Goal: Information Seeking & Learning: Compare options

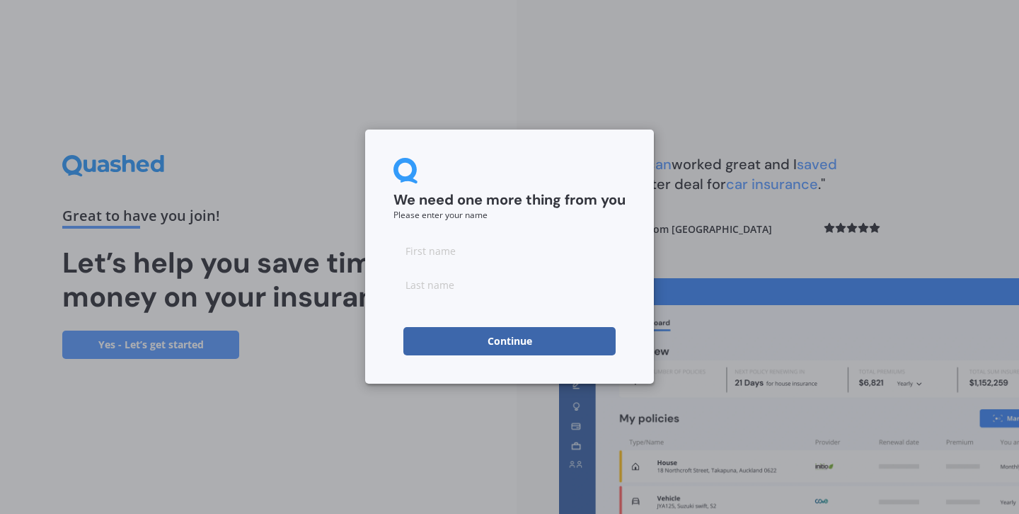
click at [506, 262] on input at bounding box center [510, 250] width 232 height 28
type input "[PERSON_NAME]"
click at [479, 273] on input at bounding box center [510, 284] width 232 height 28
type input "Doe"
click at [495, 337] on button "Continue" at bounding box center [509, 341] width 212 height 28
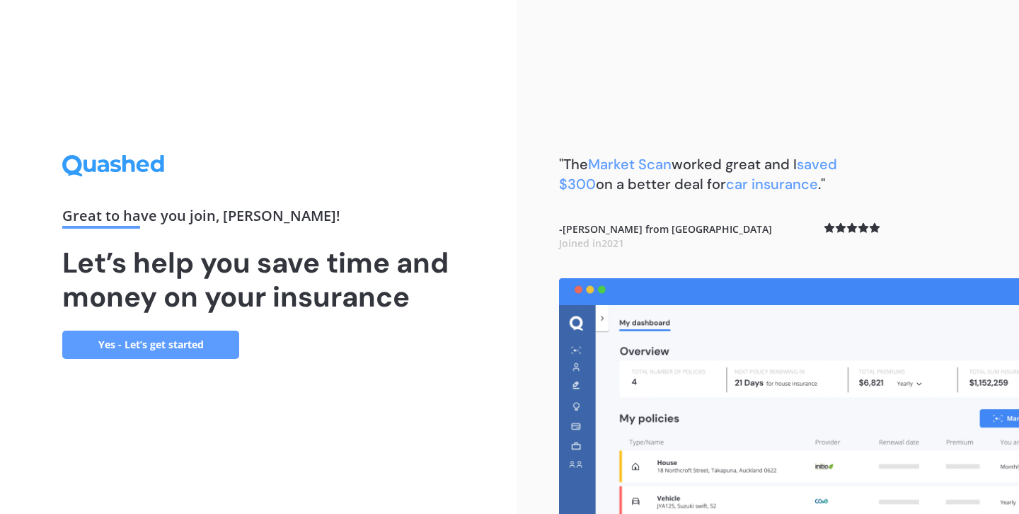
click at [201, 341] on link "Yes - Let’s get started" at bounding box center [150, 345] width 177 height 28
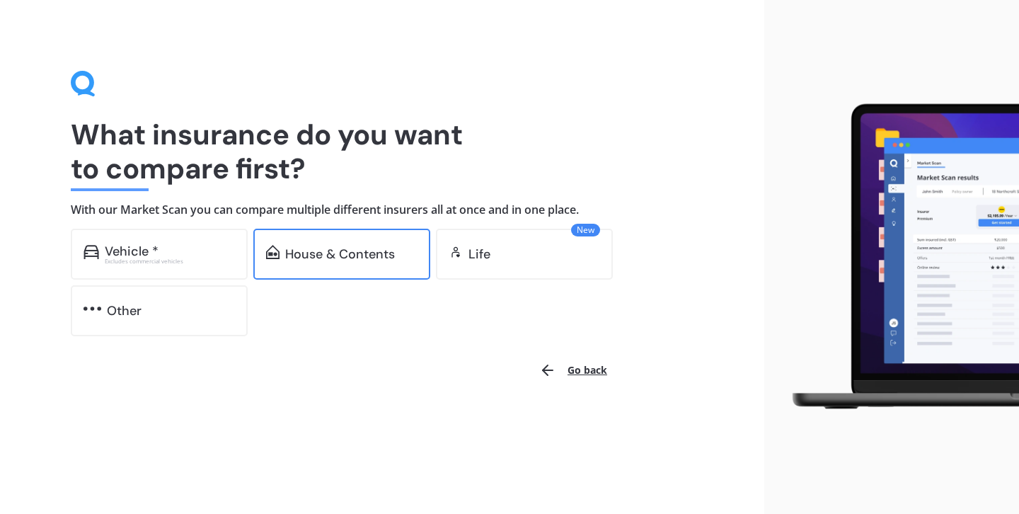
click at [332, 253] on div "House & Contents" at bounding box center [340, 254] width 110 height 14
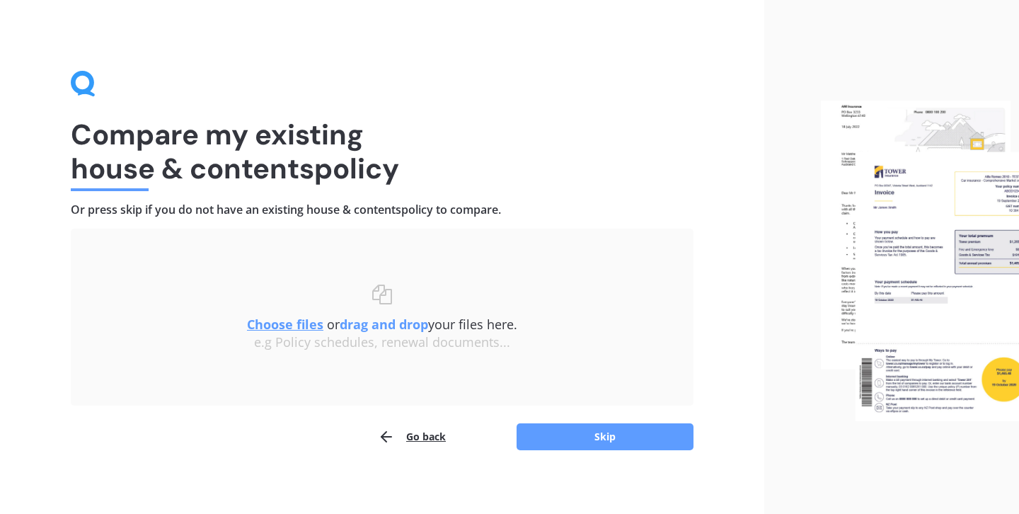
click at [301, 325] on u "Choose files" at bounding box center [285, 324] width 76 height 17
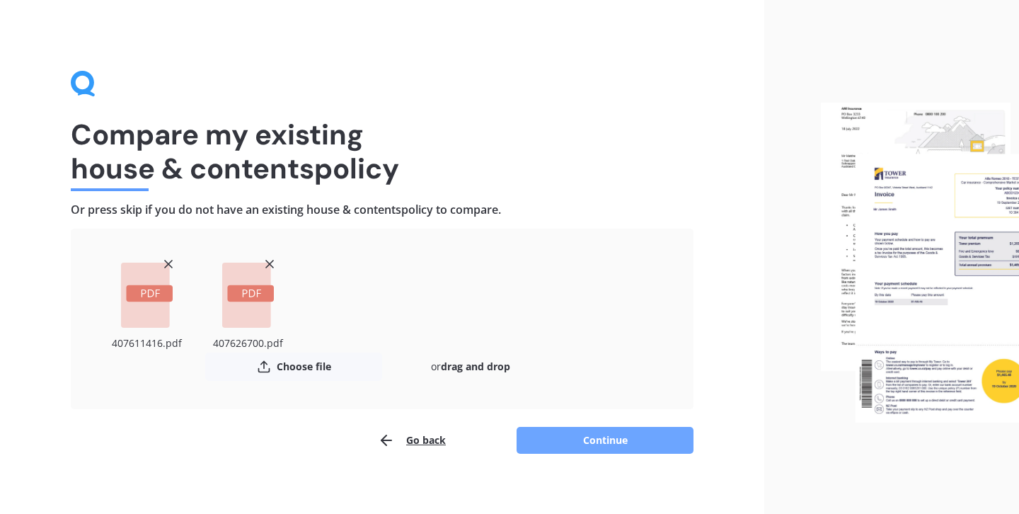
click at [672, 434] on button "Continue" at bounding box center [605, 440] width 177 height 27
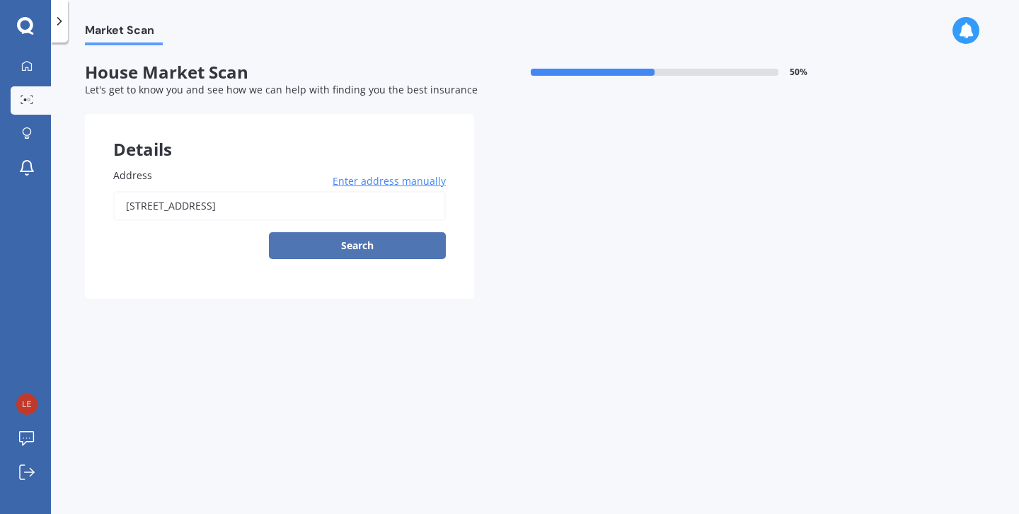
click at [393, 256] on button "Search" at bounding box center [357, 245] width 177 height 27
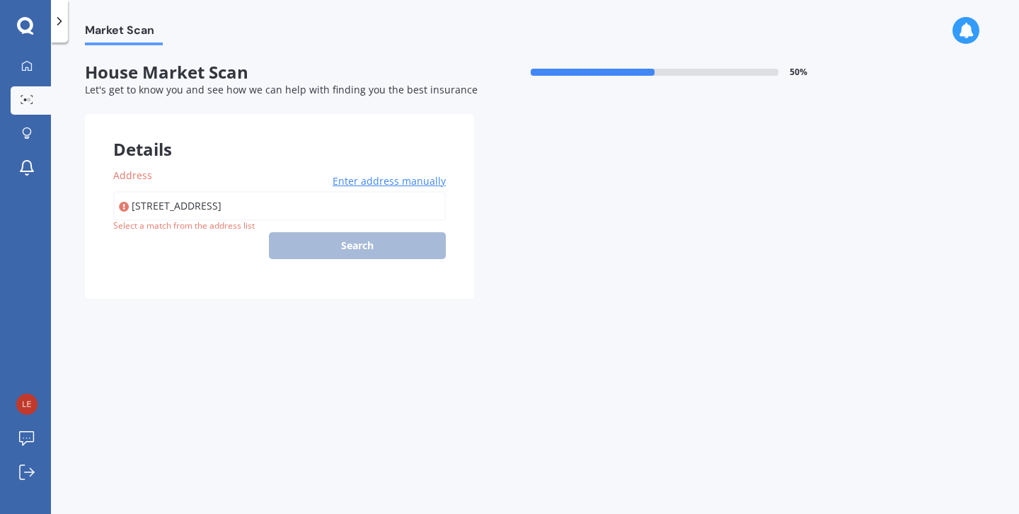
type input "[STREET_ADDRESS]"
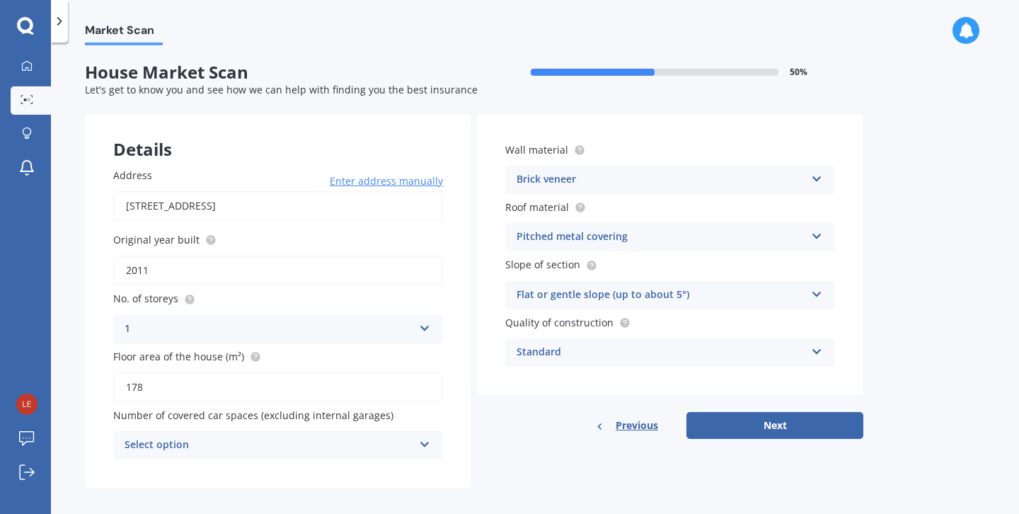
click at [225, 450] on div "Select option" at bounding box center [269, 445] width 289 height 17
click at [363, 499] on form "House Market Scan 50 % Let's get to know you and see how we can help with findi…" at bounding box center [474, 280] width 779 height 437
click at [769, 428] on button "Next" at bounding box center [775, 425] width 177 height 27
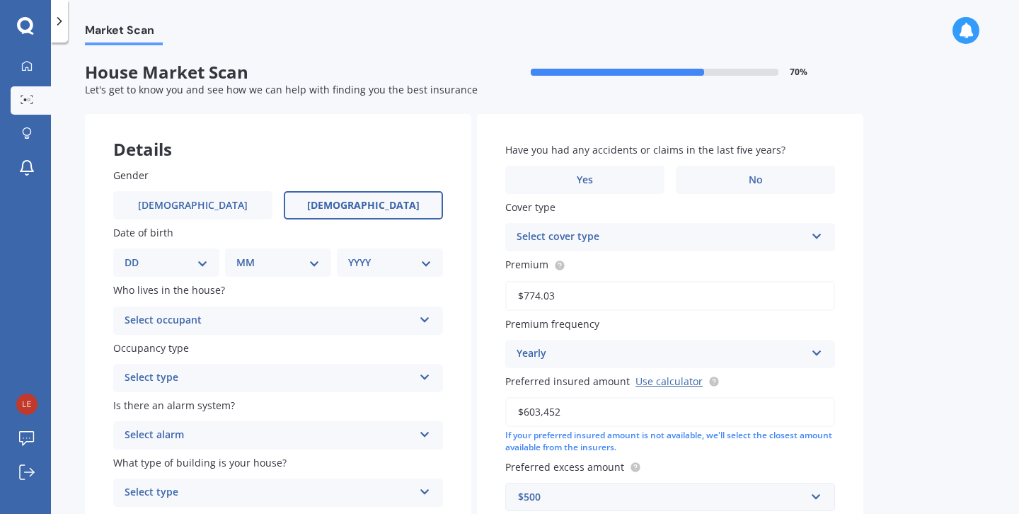
click at [332, 201] on label "Female" at bounding box center [363, 205] width 159 height 28
click at [0, 0] on input "Female" at bounding box center [0, 0] width 0 height 0
click at [196, 259] on select "DD 01 02 03 04 05 06 07 08 09 10 11 12 13 14 15 16 17 18 19 20 21 22 23 24 25 2…" at bounding box center [167, 263] width 84 height 16
select select "24"
click at [136, 256] on select "DD 01 02 03 04 05 06 07 08 09 10 11 12 13 14 15 16 17 18 19 20 21 22 23 24 25 2…" at bounding box center [167, 263] width 84 height 16
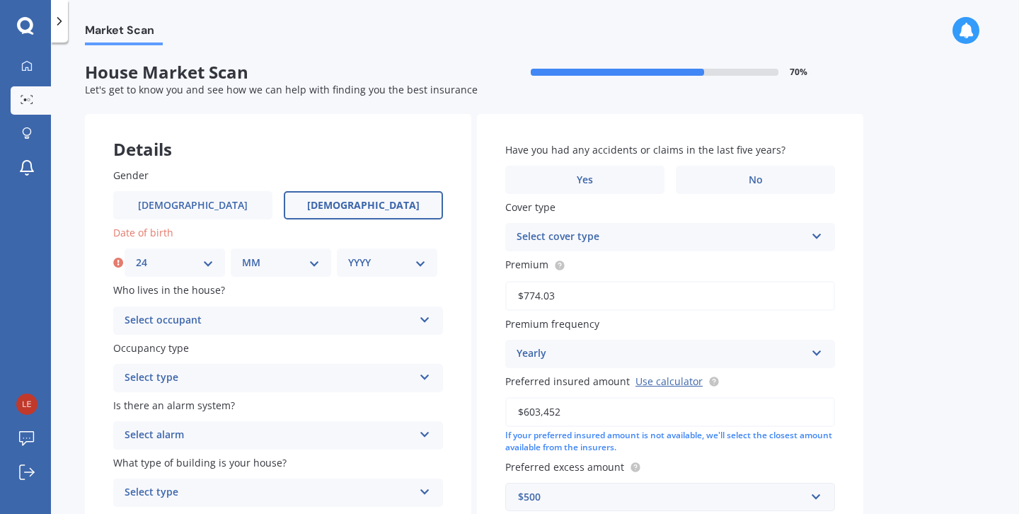
click at [287, 262] on select "MM 01 02 03 04 05 06 07 08 09 10 11 12" at bounding box center [281, 263] width 78 height 16
select select "10"
click at [242, 256] on select "MM 01 02 03 04 05 06 07 08 09 10 11 12" at bounding box center [281, 263] width 78 height 16
click at [371, 266] on select "YYYY 2009 2008 2007 2006 2005 2004 2003 2002 2001 2000 1999 1998 1997 1996 1995…" at bounding box center [387, 263] width 78 height 16
select select "1986"
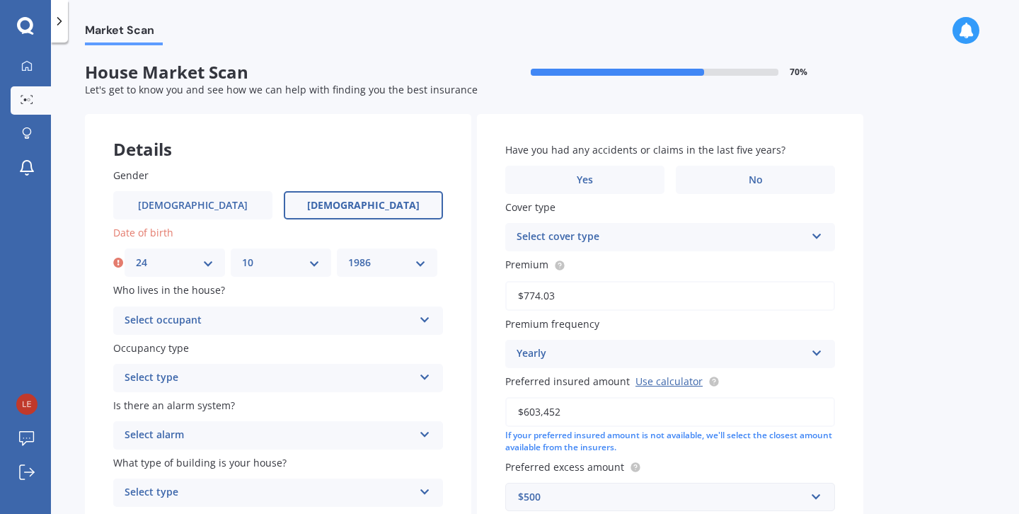
click at [348, 256] on select "YYYY 2009 2008 2007 2006 2005 2004 2003 2002 2001 2000 1999 1998 1997 1996 1995…" at bounding box center [387, 263] width 78 height 16
click at [183, 318] on div "Select occupant" at bounding box center [269, 320] width 289 height 17
click at [174, 351] on div "Owner" at bounding box center [278, 347] width 328 height 25
click at [172, 374] on div "Select type" at bounding box center [269, 377] width 289 height 17
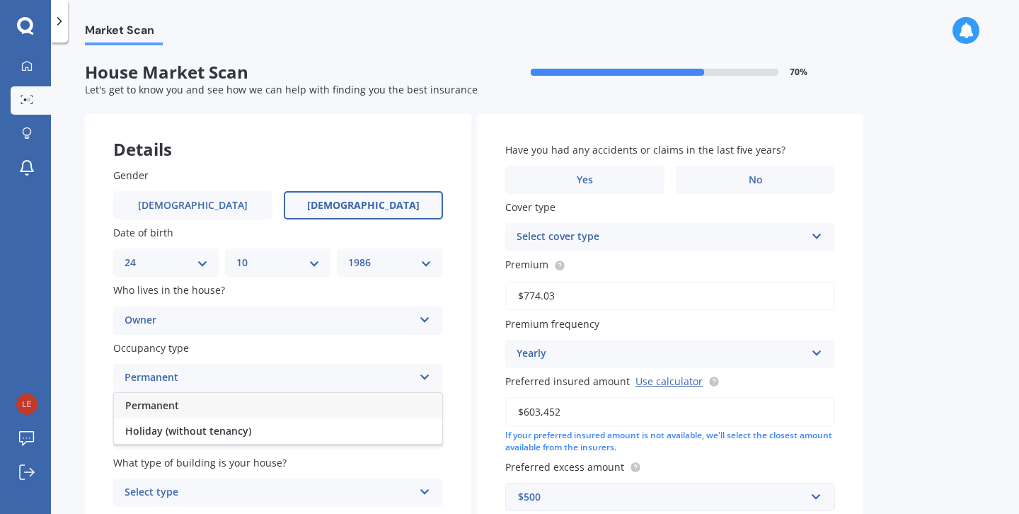
click at [168, 400] on span "Permanent" at bounding box center [152, 404] width 54 height 13
click at [162, 428] on div "Select alarm" at bounding box center [269, 435] width 289 height 17
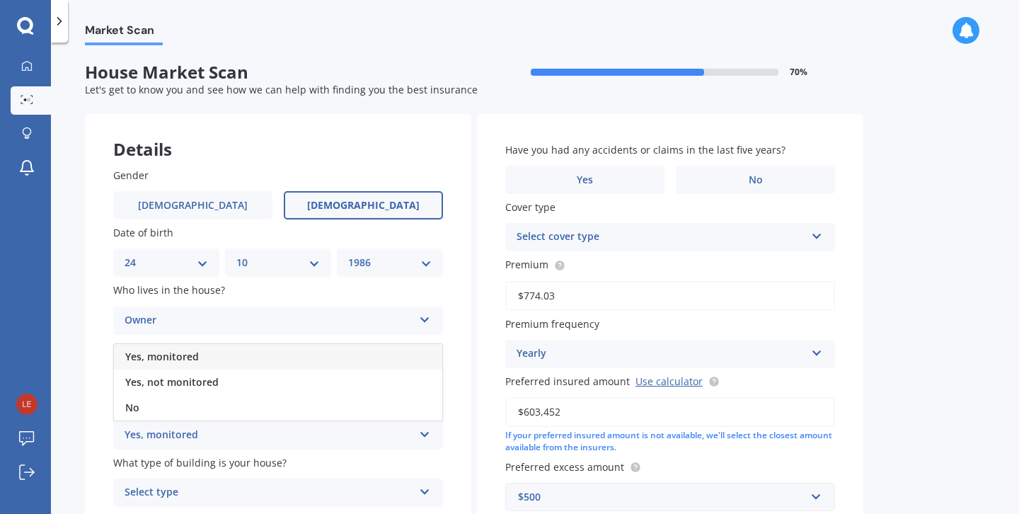
click at [163, 359] on span "Yes, monitored" at bounding box center [162, 356] width 74 height 13
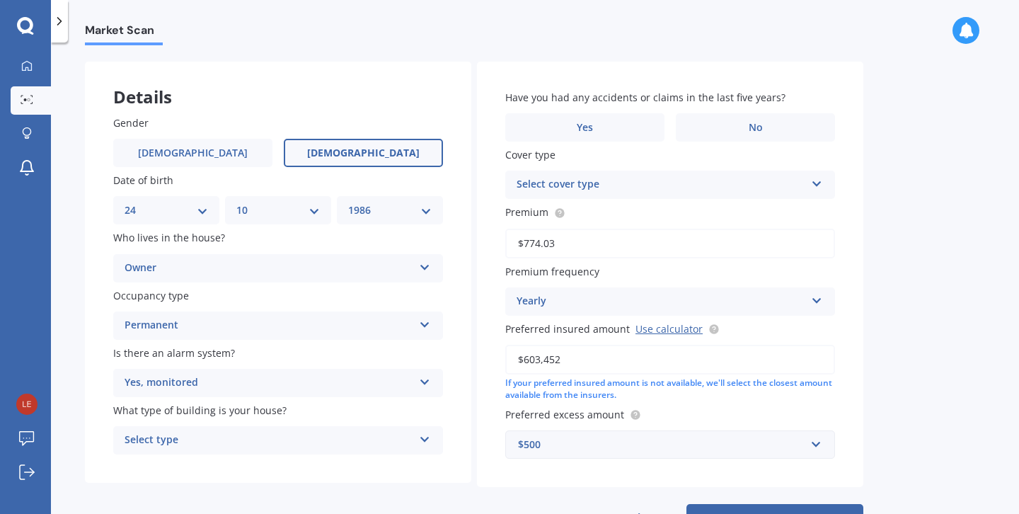
scroll to position [108, 0]
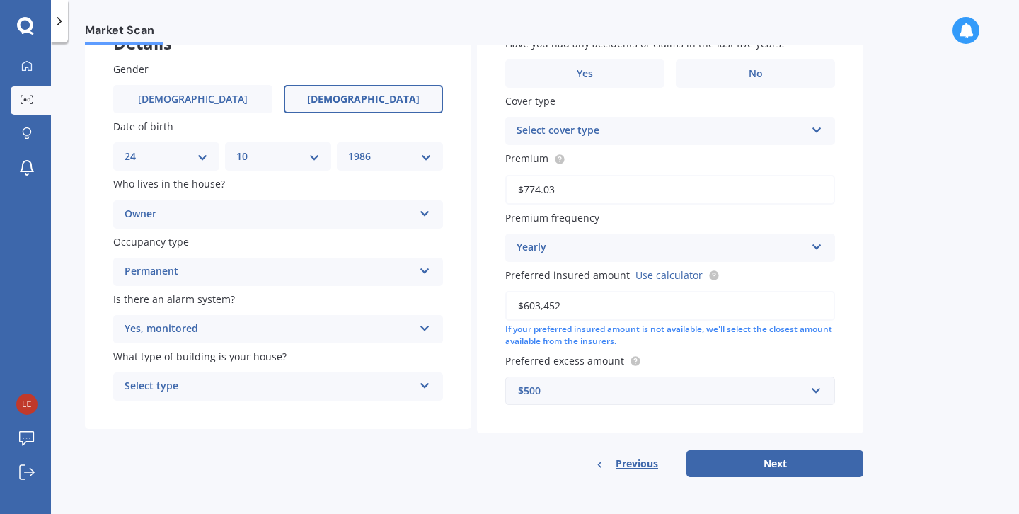
click at [205, 378] on div "Select type" at bounding box center [269, 386] width 289 height 17
click at [190, 417] on div "Freestanding" at bounding box center [278, 413] width 328 height 25
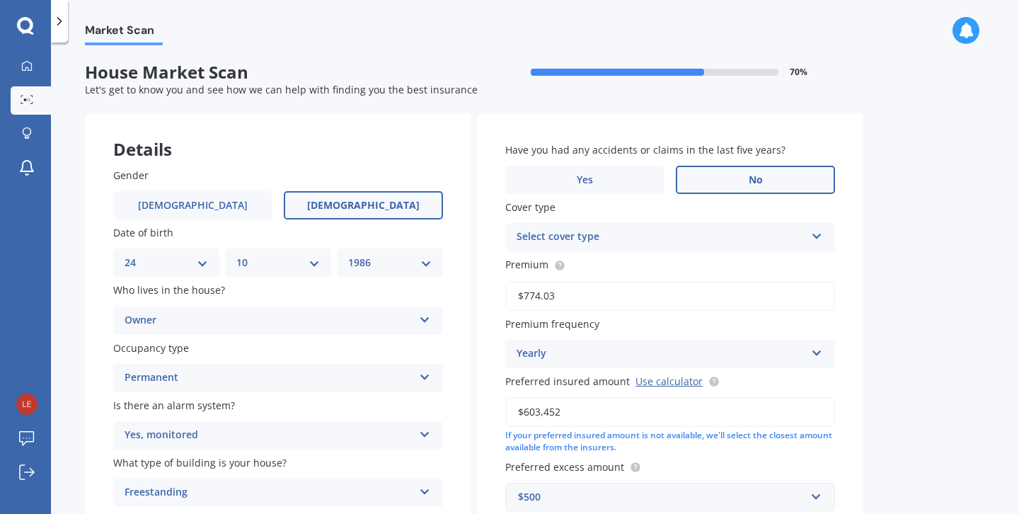
click at [742, 171] on label "No" at bounding box center [755, 180] width 159 height 28
click at [0, 0] on input "No" at bounding box center [0, 0] width 0 height 0
click at [558, 243] on div "Select cover type" at bounding box center [661, 237] width 289 height 17
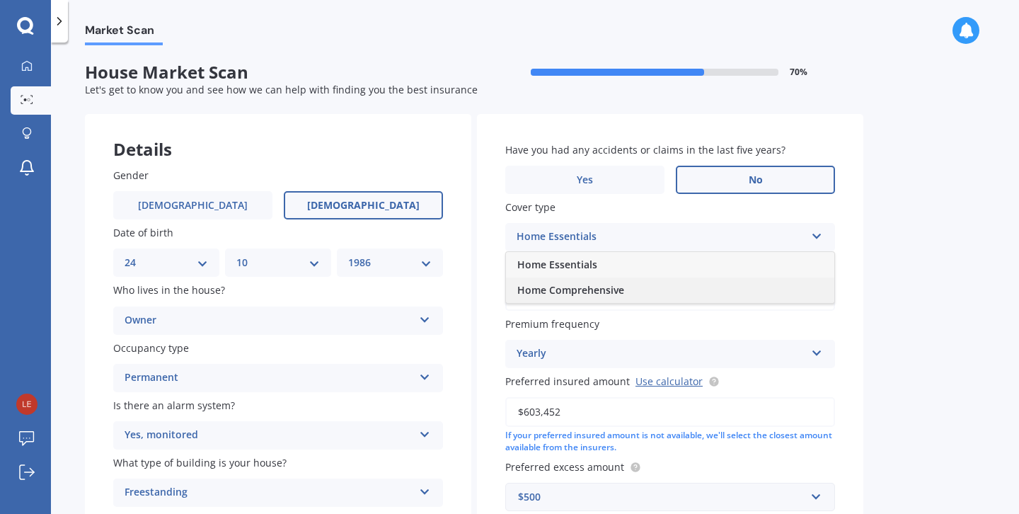
click at [633, 289] on div "Home Comprehensive" at bounding box center [670, 289] width 328 height 25
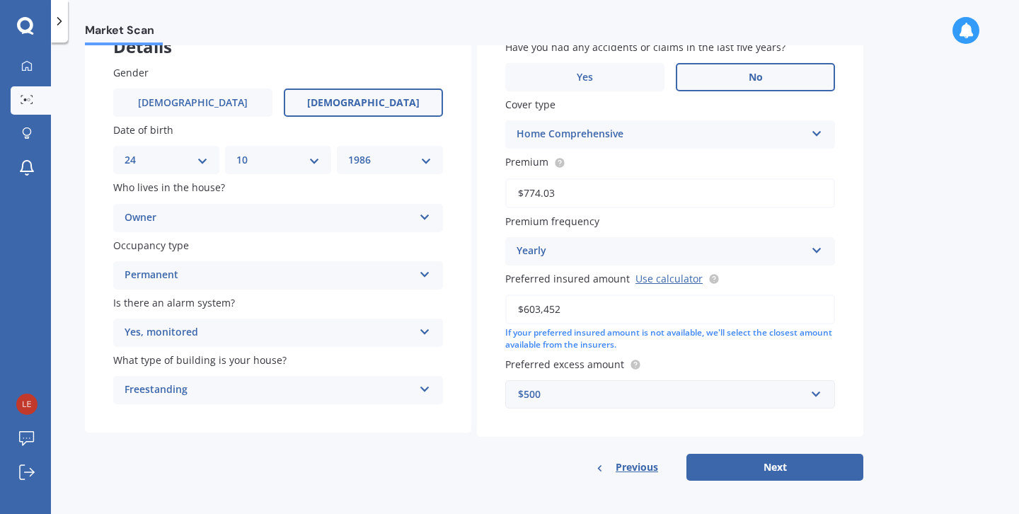
scroll to position [108, 0]
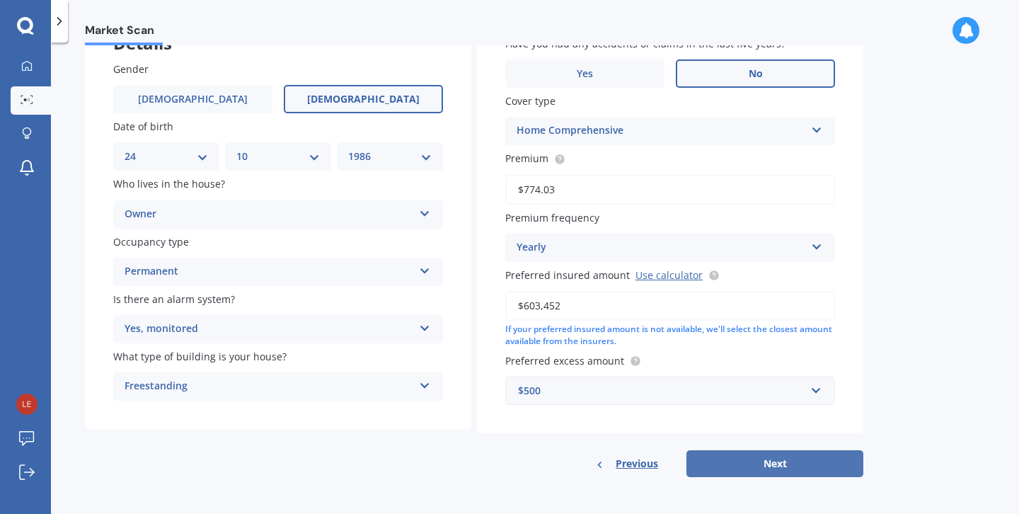
click at [796, 459] on button "Next" at bounding box center [775, 463] width 177 height 27
select select "24"
select select "10"
select select "1986"
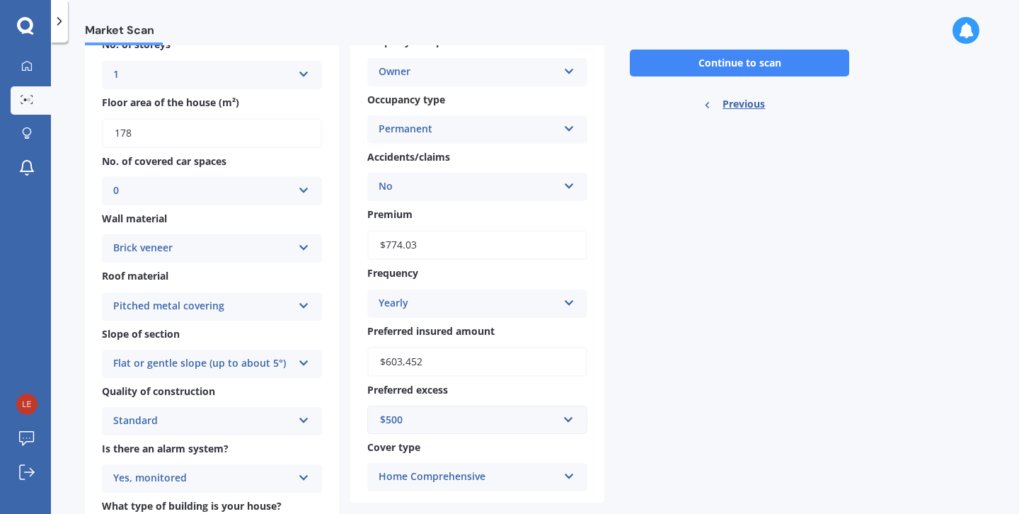
scroll to position [202, 0]
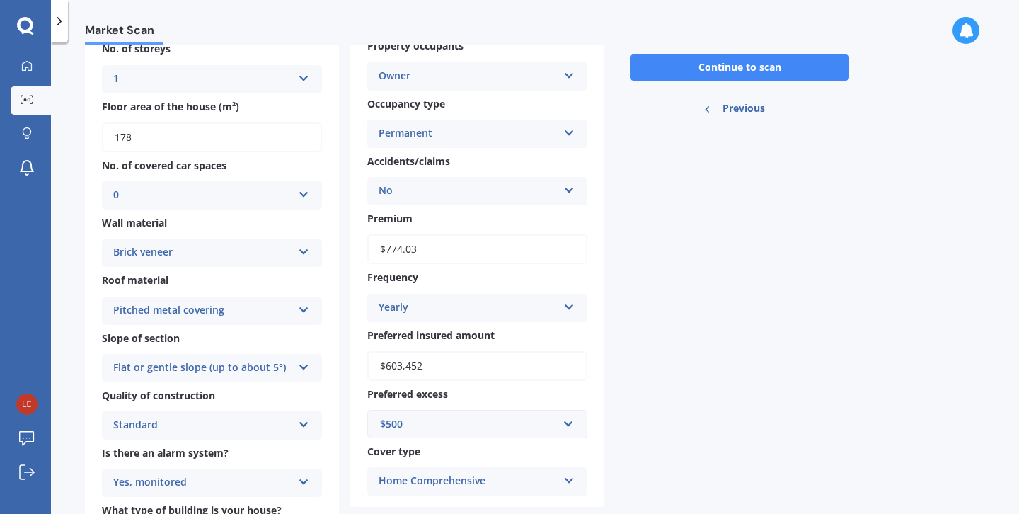
click at [476, 266] on div "Gender Female Male Female Date of birth DD 01 02 03 04 05 06 07 08 09 10 11 12 …" at bounding box center [477, 209] width 254 height 595
click at [470, 258] on input "$774.03" at bounding box center [477, 249] width 220 height 30
type input "$1,642.00"
click at [740, 282] on div "For your Market Scan we assume: Ready to go By clicking scan you agree for Quas…" at bounding box center [740, 239] width 248 height 654
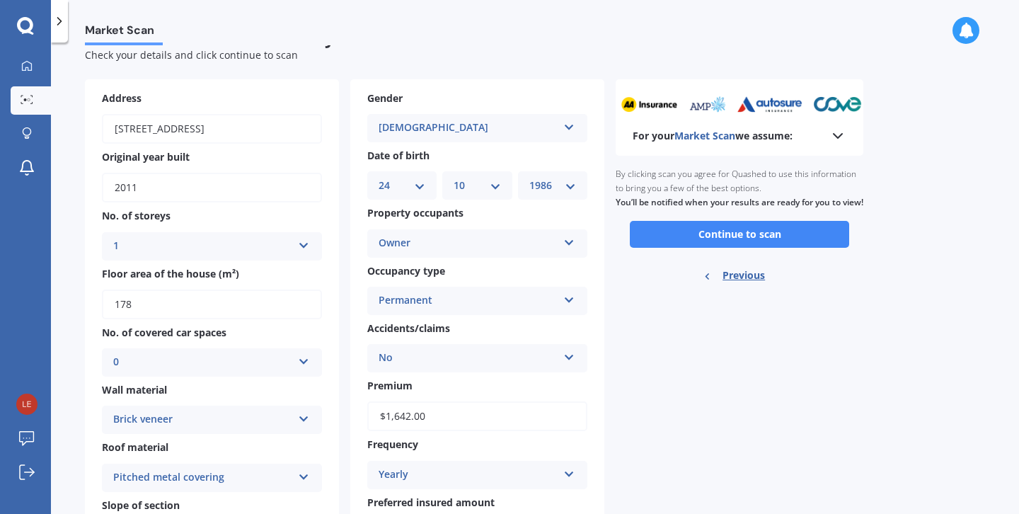
scroll to position [0, 0]
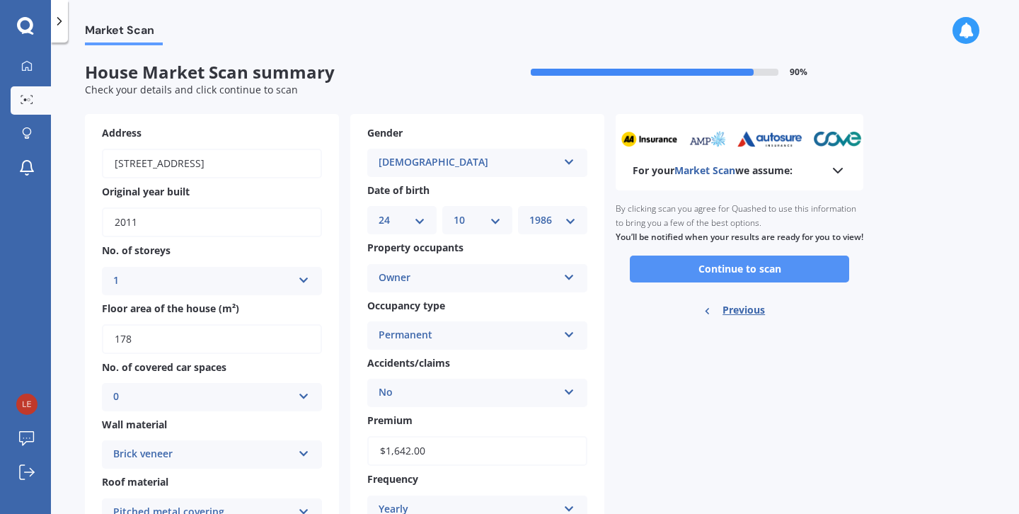
click at [675, 282] on button "Continue to scan" at bounding box center [739, 269] width 219 height 27
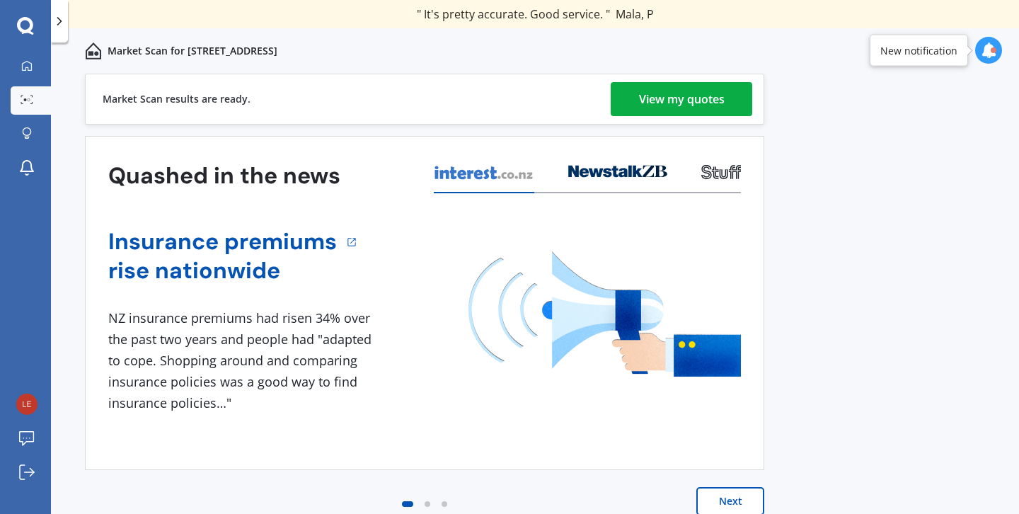
click at [702, 96] on div "View my quotes" at bounding box center [682, 99] width 86 height 34
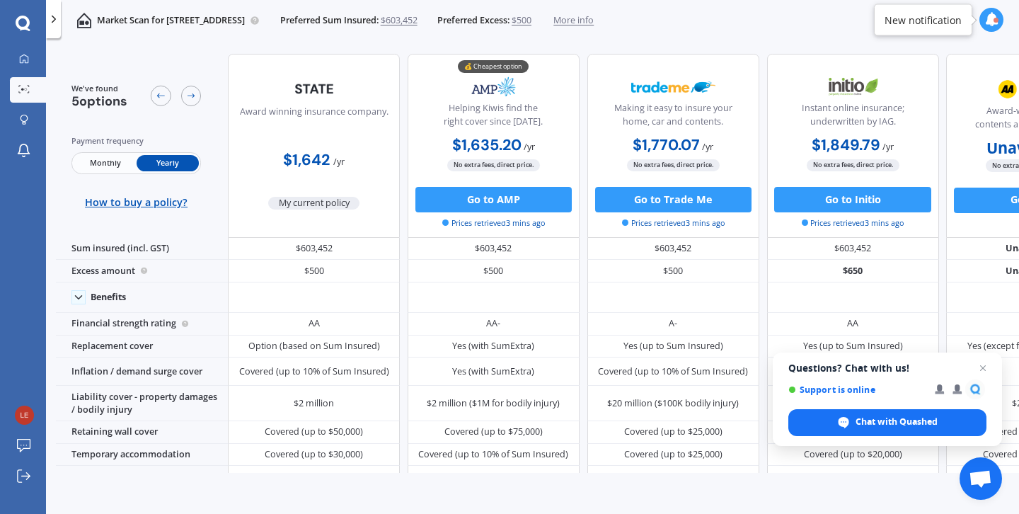
click at [418, 20] on span "$603,452" at bounding box center [399, 20] width 37 height 13
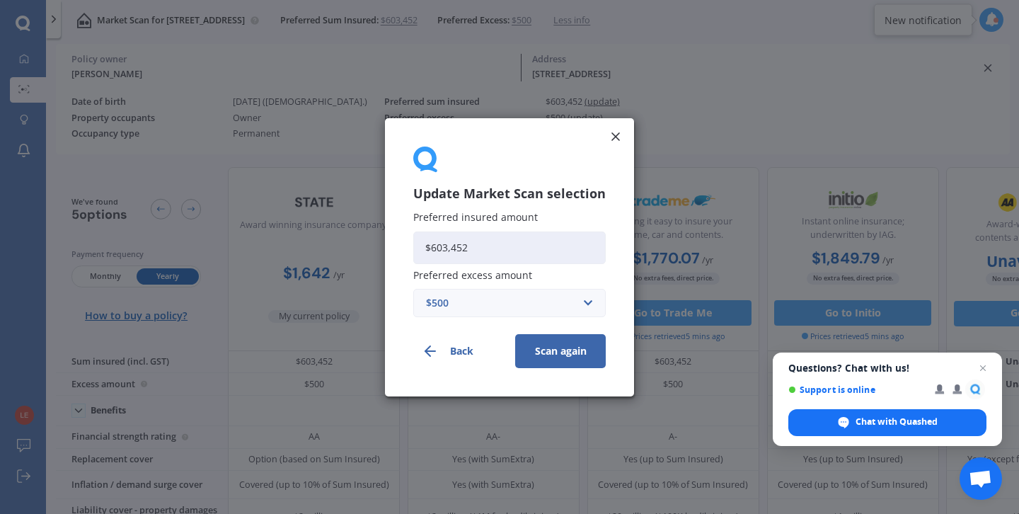
click at [456, 352] on button "Back" at bounding box center [458, 350] width 91 height 34
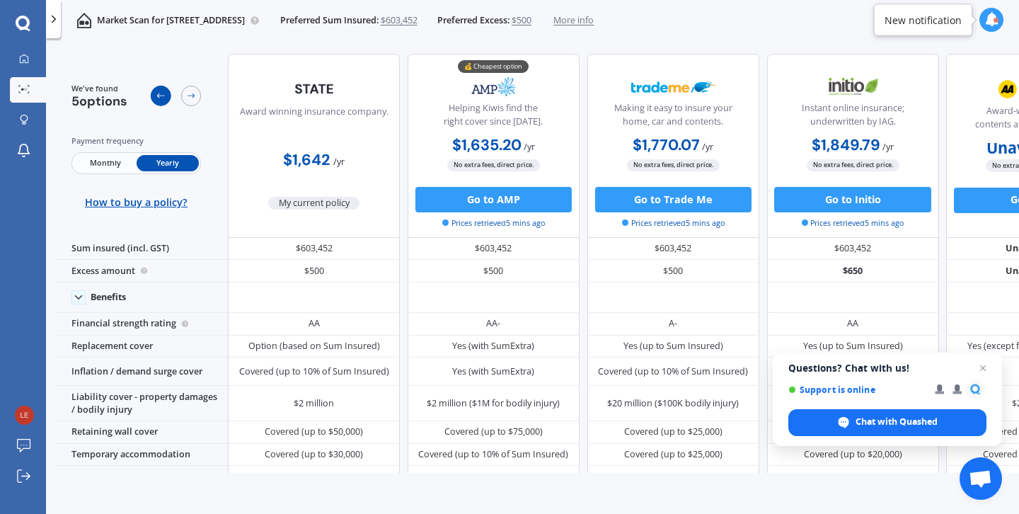
click at [156, 95] on icon at bounding box center [161, 96] width 10 height 10
click at [161, 95] on icon at bounding box center [161, 96] width 10 height 10
click at [86, 22] on img at bounding box center [84, 21] width 16 height 16
click at [594, 24] on span "More info" at bounding box center [573, 20] width 40 height 13
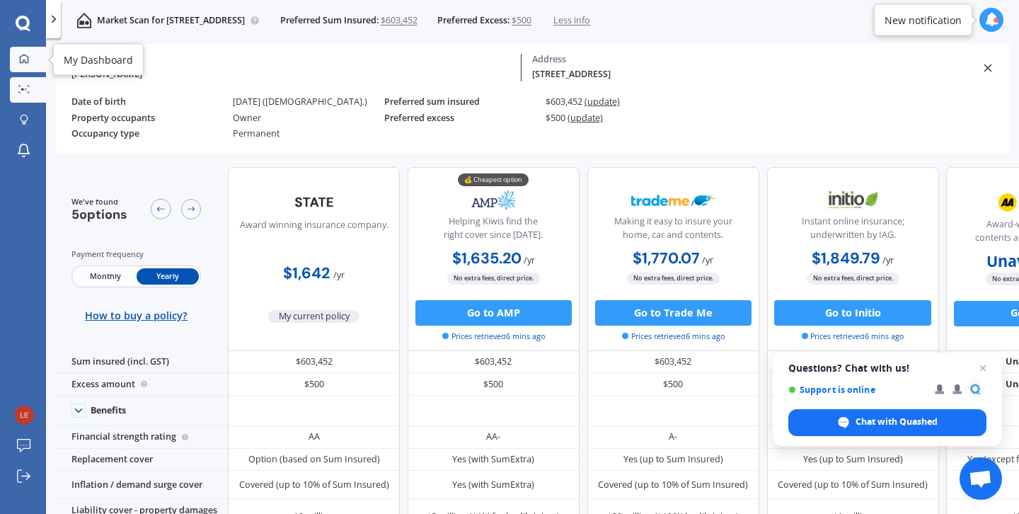
click at [30, 58] on div at bounding box center [24, 60] width 19 height 12
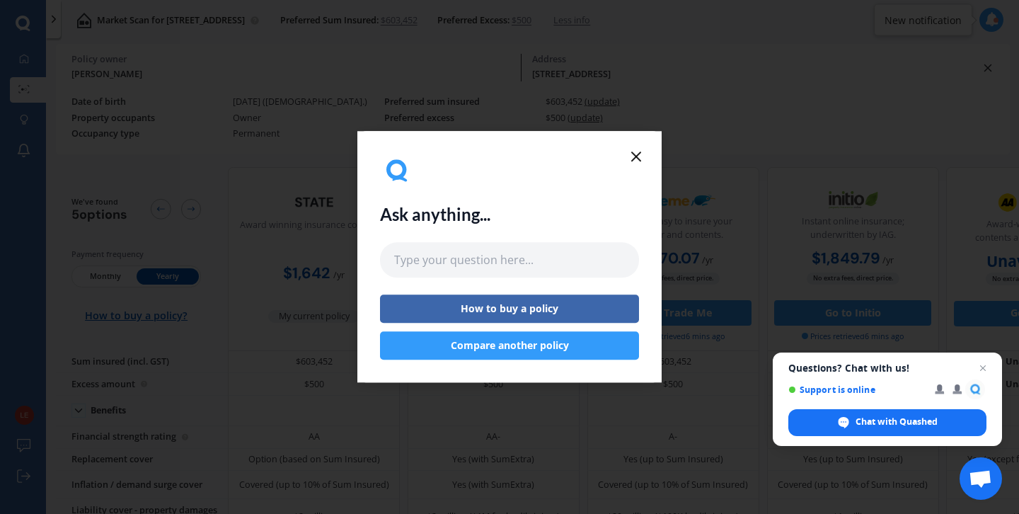
click at [638, 154] on line at bounding box center [636, 156] width 8 height 8
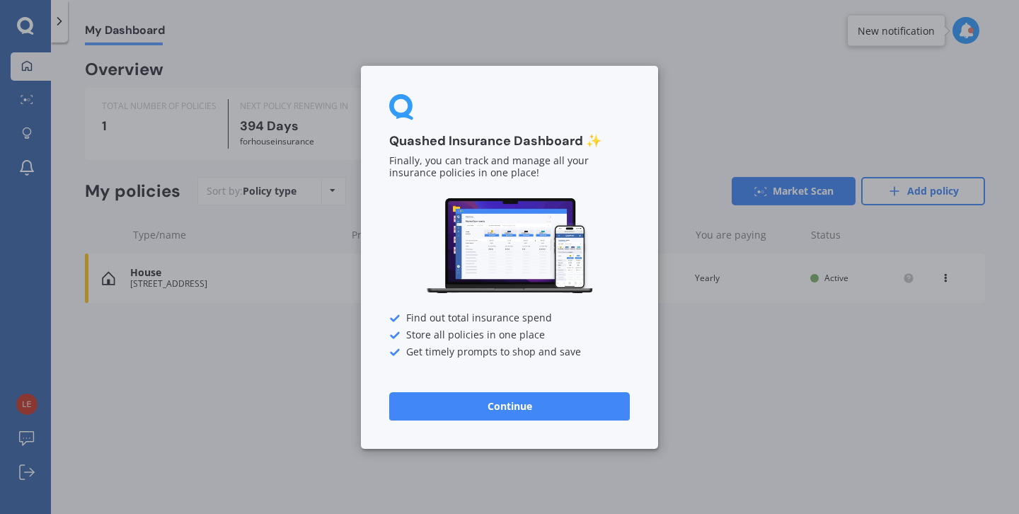
click at [518, 399] on button "Continue" at bounding box center [509, 405] width 241 height 28
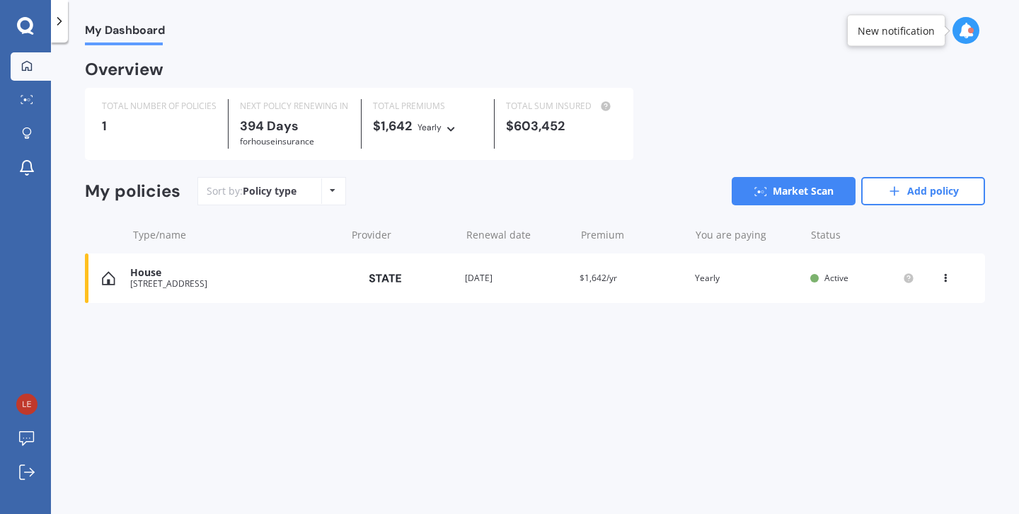
click at [330, 282] on div "2 Butterworth Crescent, Papamoa Beach, Tauranga 3118" at bounding box center [234, 284] width 208 height 10
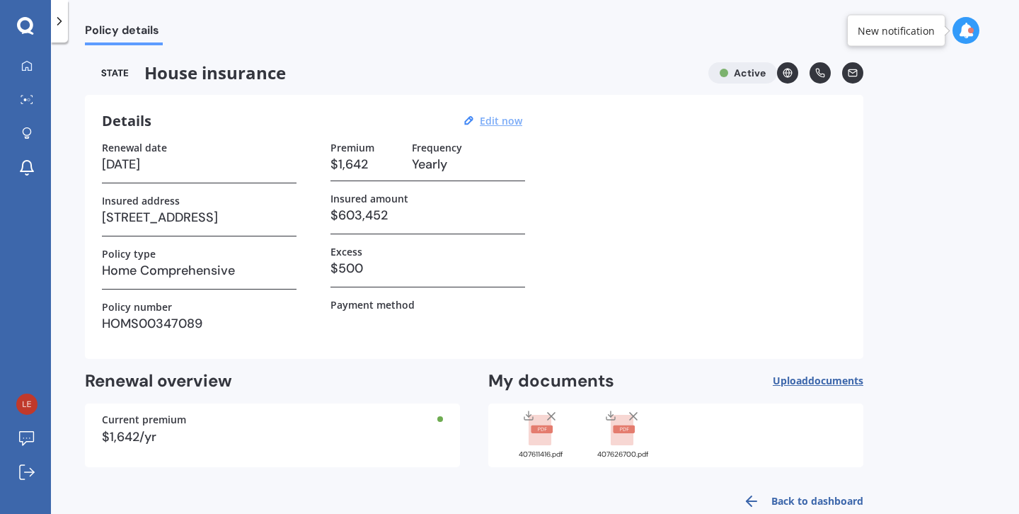
click at [492, 122] on u "Edit now" at bounding box center [501, 120] width 42 height 13
select select "03"
select select "11"
select select "2026"
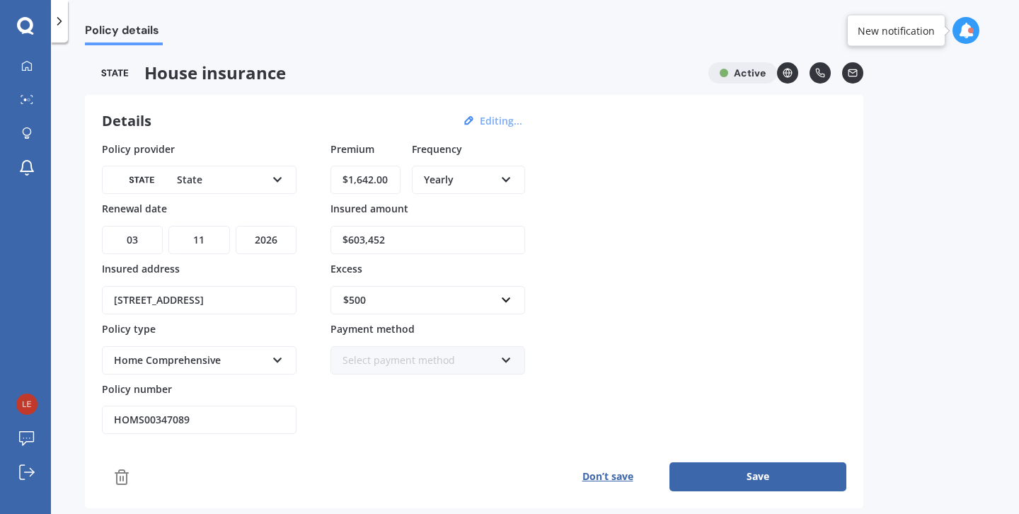
click at [376, 183] on input "$1,642.00" at bounding box center [366, 180] width 70 height 28
type input "$1,705.86"
click at [708, 207] on div "Policy provider State AA AMI AMP ANZ ASB Ando BNZ Co-Operative Bank FMG Initio …" at bounding box center [474, 288] width 745 height 293
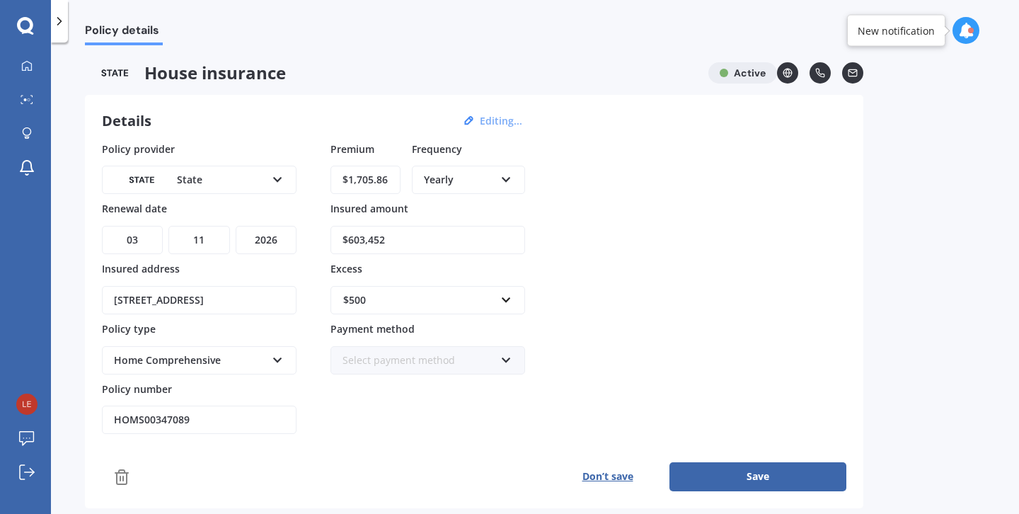
click at [723, 473] on button "Save" at bounding box center [758, 476] width 177 height 28
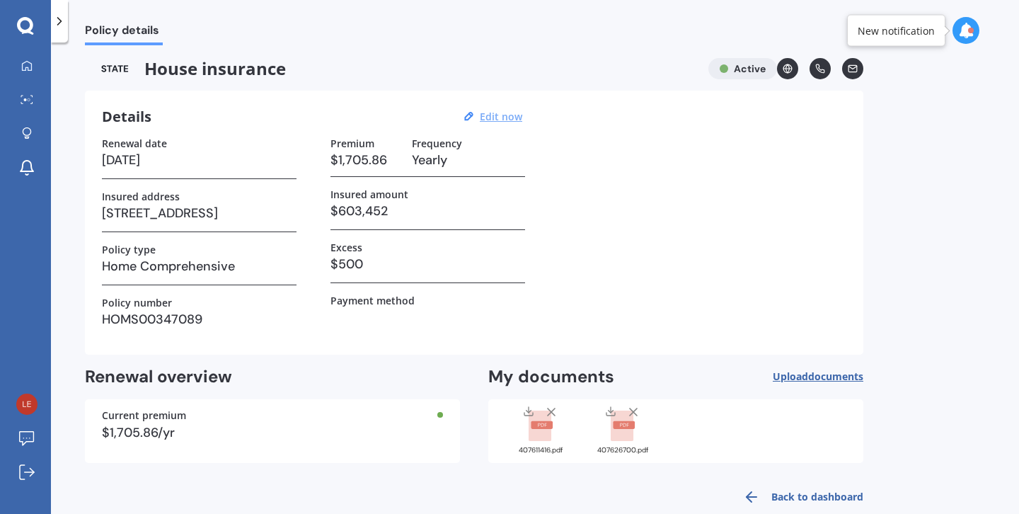
scroll to position [5, 0]
click at [32, 98] on icon at bounding box center [27, 99] width 13 height 9
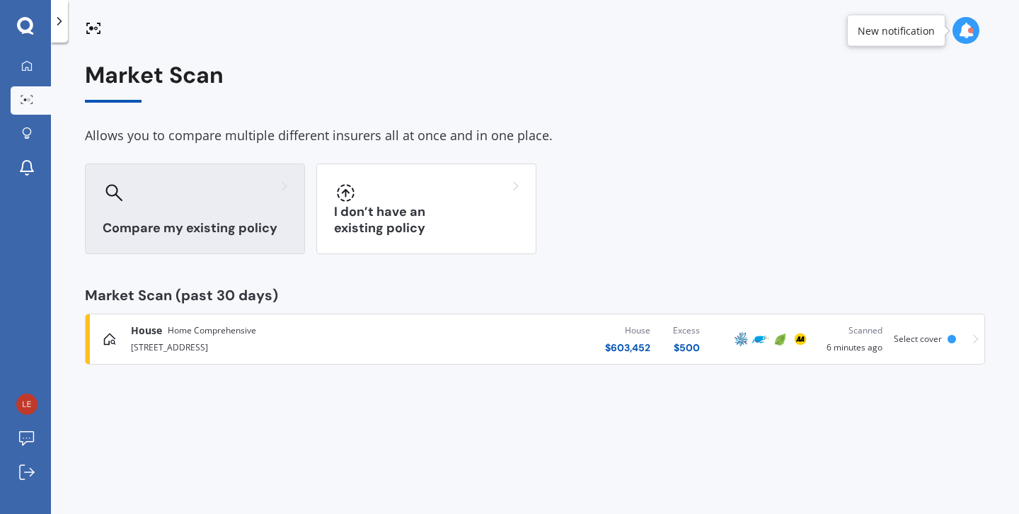
click at [196, 200] on div at bounding box center [195, 192] width 185 height 23
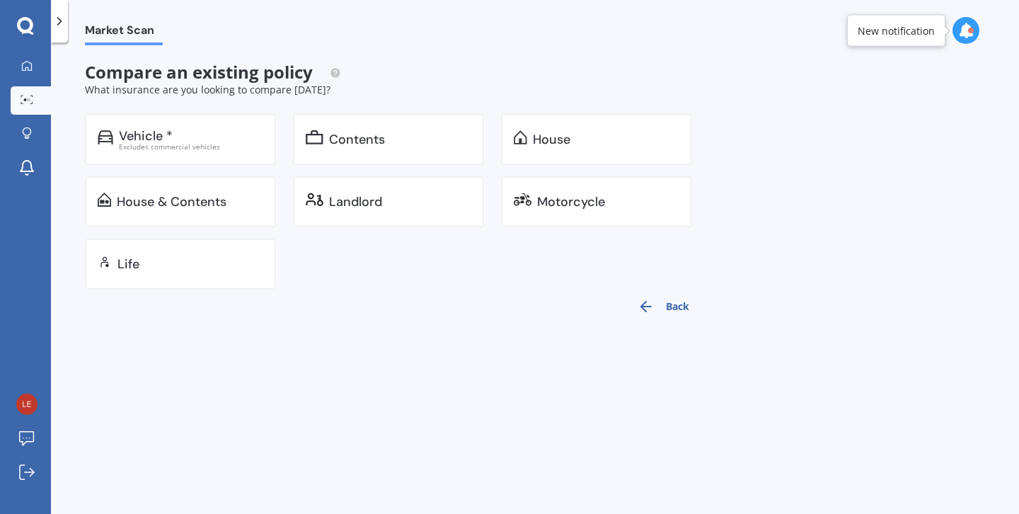
click at [196, 200] on div "House & Contents" at bounding box center [172, 202] width 110 height 14
